Goal: Information Seeking & Learning: Check status

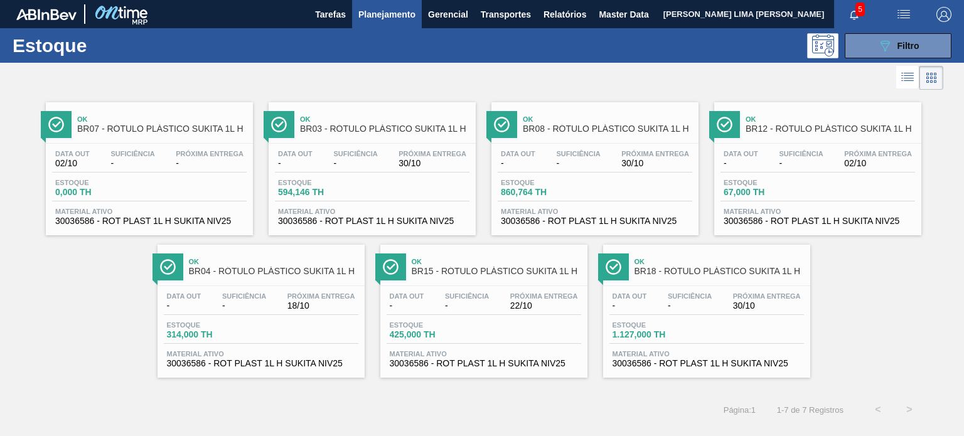
click at [900, 43] on span "Filtro" at bounding box center [909, 46] width 22 height 10
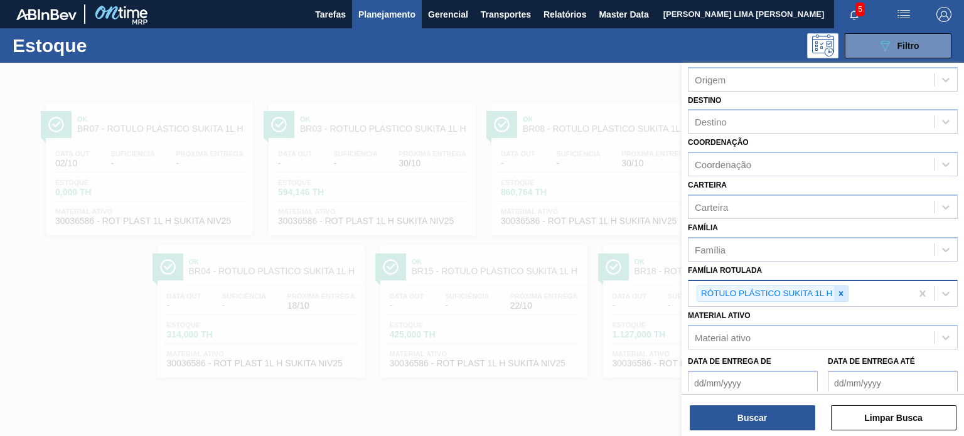
click at [846, 298] on div at bounding box center [841, 294] width 14 height 16
paste Rotulada "RÓTULO PLÁSTICO GCA 1L H"
type Rotulada "RÓTULO PLÁSTICO GCA 1L H"
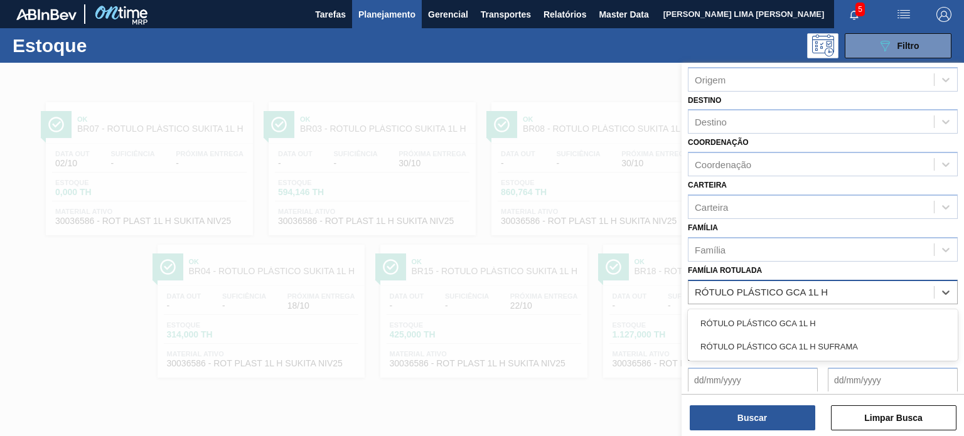
click at [819, 320] on div "RÓTULO PLÁSTICO GCA 1L H" at bounding box center [823, 323] width 270 height 23
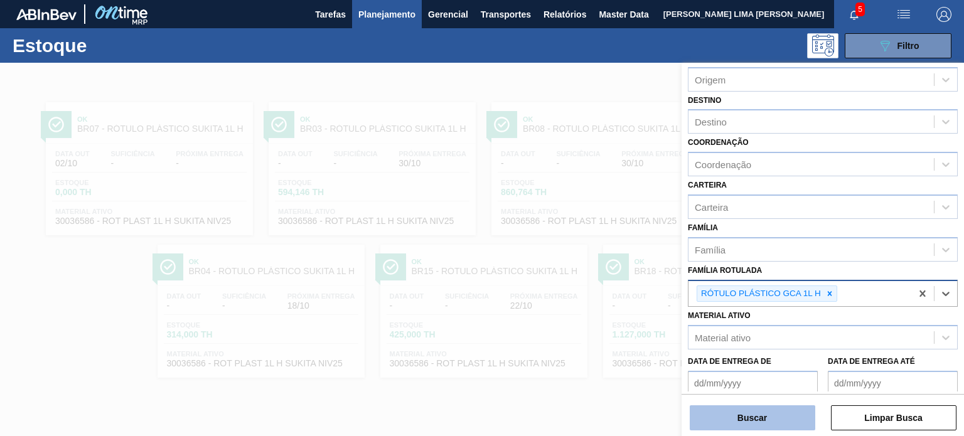
click at [784, 406] on button "Buscar" at bounding box center [753, 418] width 126 height 25
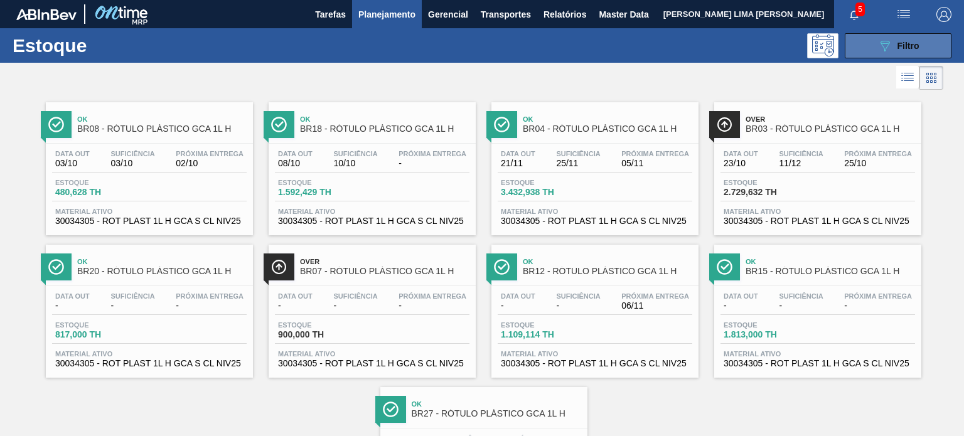
click at [903, 57] on button "089F7B8B-B2A5-4AFE-B5C0-19BA573D28AC Filtro" at bounding box center [898, 45] width 107 height 25
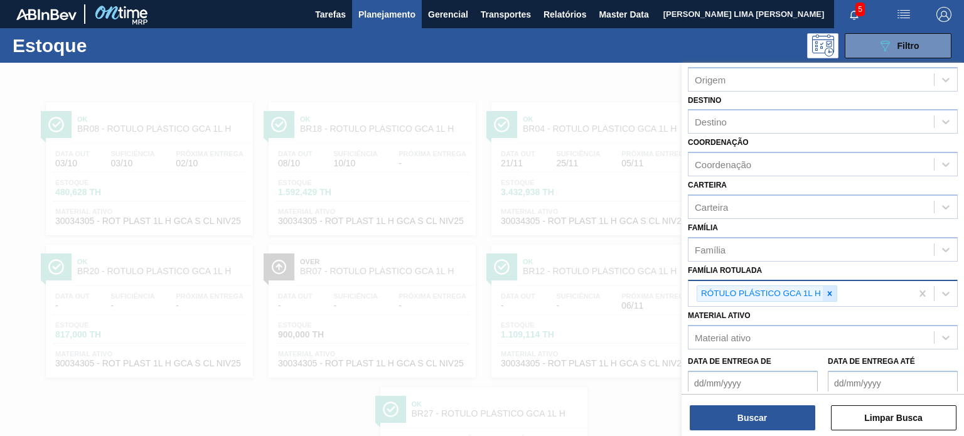
click at [821, 294] on div "RÓTULO PLÁSTICO GCA 1L H" at bounding box center [767, 294] width 141 height 17
click at [828, 296] on div at bounding box center [830, 294] width 14 height 16
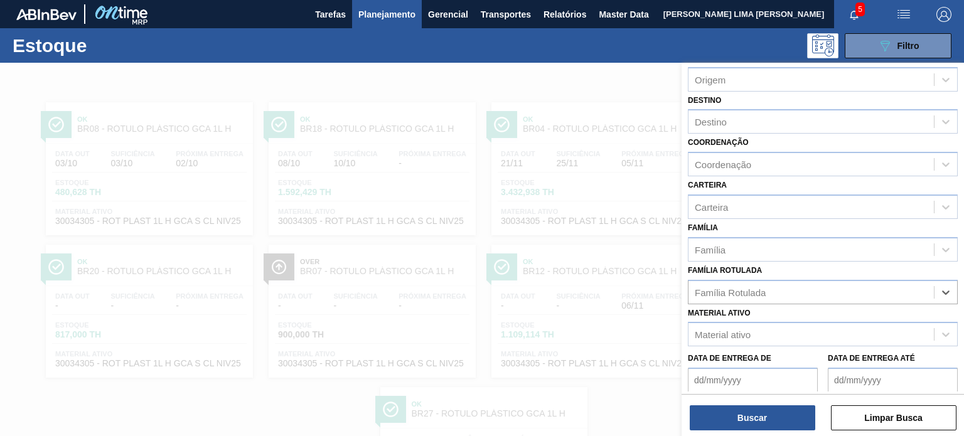
paste Rotulada "RÓTULO PLÁSTICO PC 2L H"
type Rotulada "RÓTULO PLÁSTICO PC 2L H"
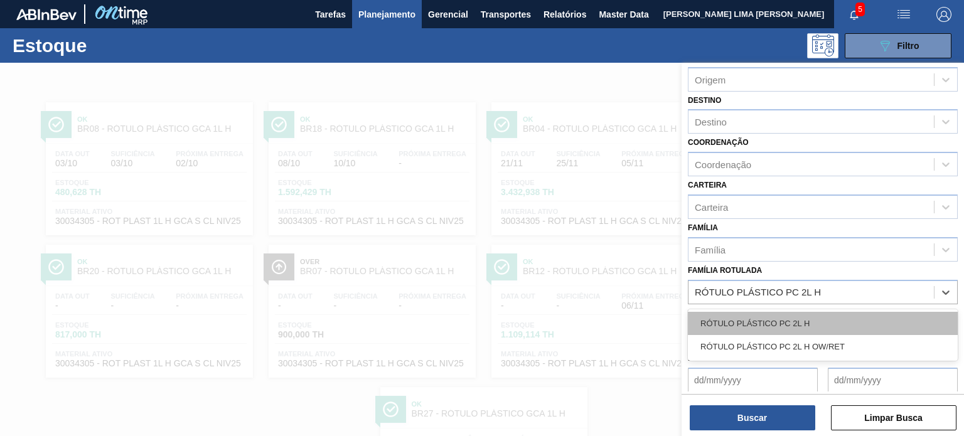
click at [790, 322] on div "RÓTULO PLÁSTICO PC 2L H" at bounding box center [823, 323] width 270 height 23
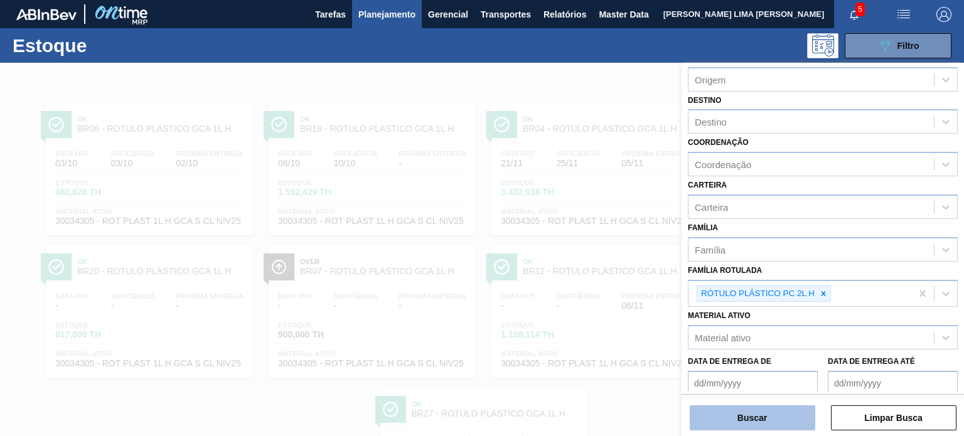
click at [779, 410] on button "Buscar" at bounding box center [753, 418] width 126 height 25
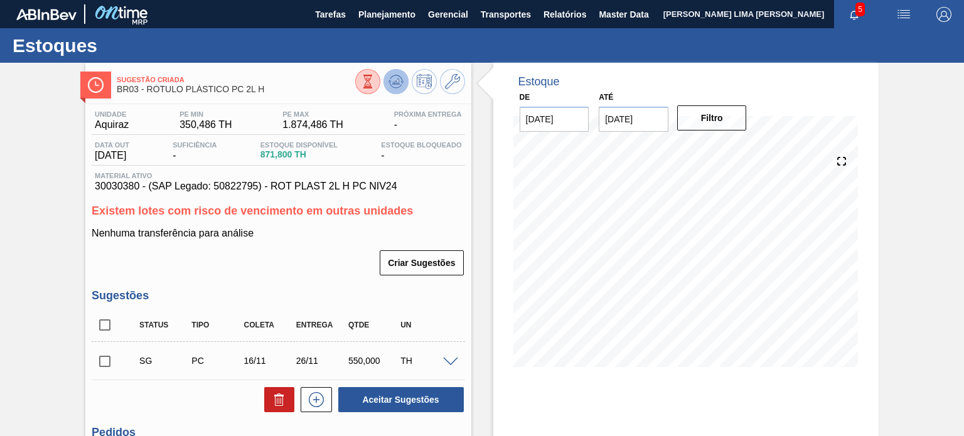
click at [391, 86] on icon at bounding box center [395, 85] width 13 height 6
click at [394, 82] on icon at bounding box center [396, 81] width 8 height 6
click at [269, 156] on span "871,800 TH" at bounding box center [299, 154] width 77 height 9
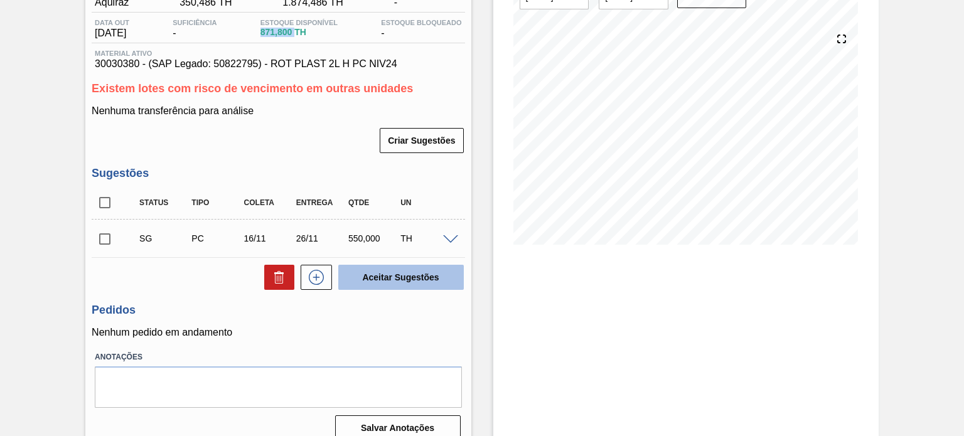
scroll to position [126, 0]
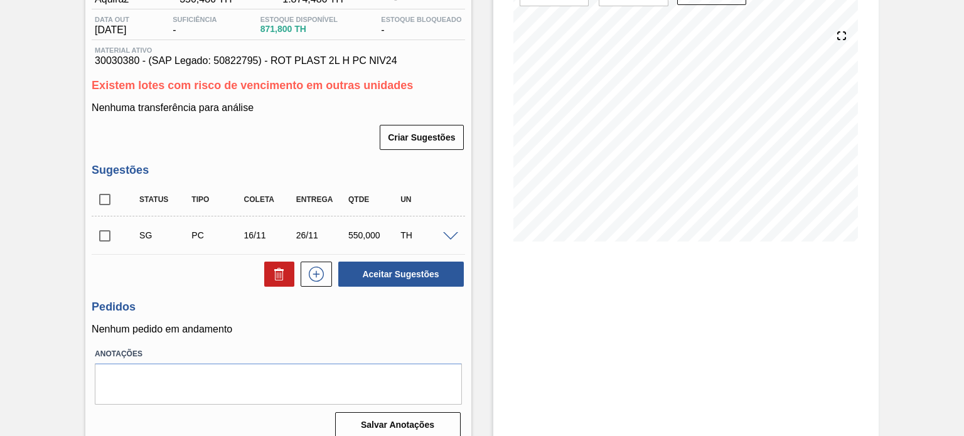
click at [298, 221] on div "SG PC 16/11 26/11 550,000 TH" at bounding box center [278, 235] width 373 height 31
click at [301, 230] on div "SG PC 16/11 26/11 550,000 TH" at bounding box center [287, 235] width 313 height 25
click at [305, 232] on div "26/11" at bounding box center [321, 235] width 57 height 10
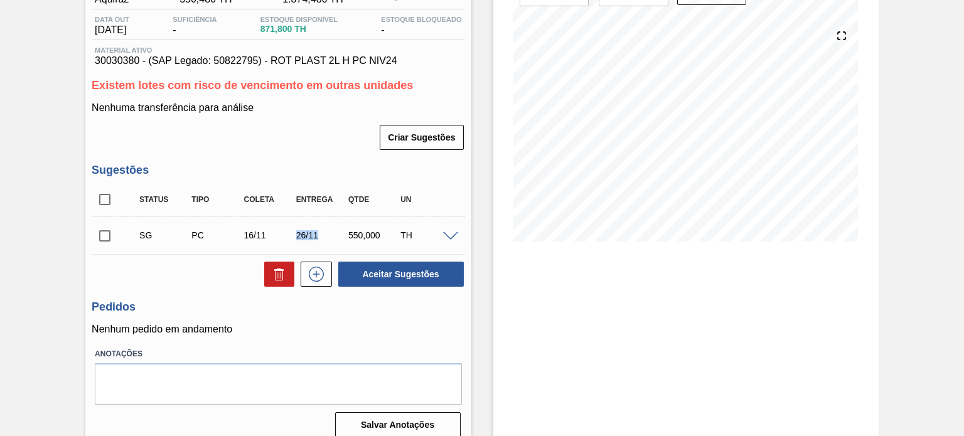
click at [305, 232] on div "26/11" at bounding box center [321, 235] width 57 height 10
